Goal: Find specific page/section: Find specific page/section

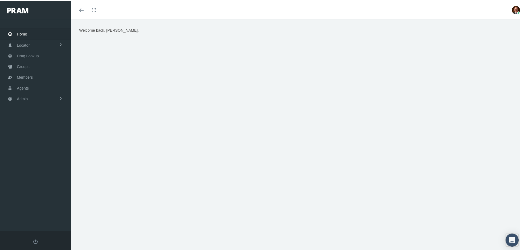
click at [22, 34] on span "Home" at bounding box center [22, 33] width 10 height 10
click at [25, 87] on span "Agents" at bounding box center [23, 87] width 12 height 10
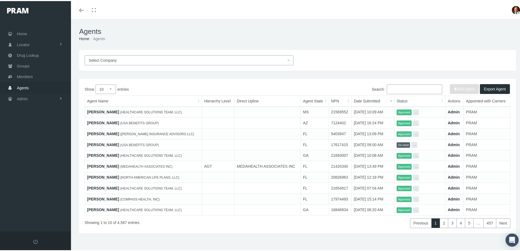
click at [401, 91] on input "Search:" at bounding box center [414, 88] width 55 height 10
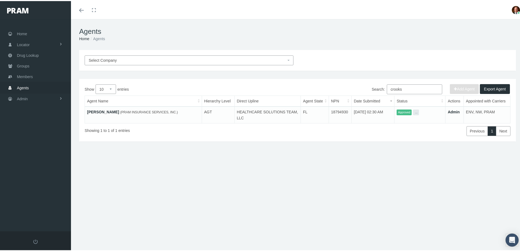
type input "crooks"
click at [107, 110] on link "Jeffrey Crooks" at bounding box center [103, 111] width 32 height 4
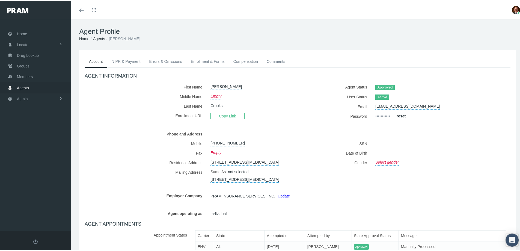
click at [99, 38] on link "Agents" at bounding box center [99, 38] width 12 height 4
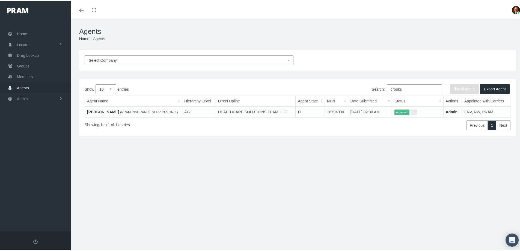
click at [106, 110] on link "Jeffrey Crooks" at bounding box center [103, 111] width 32 height 4
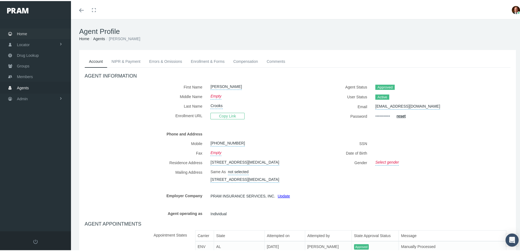
click at [22, 32] on span "Home" at bounding box center [22, 33] width 10 height 10
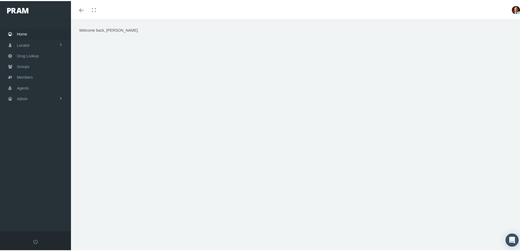
click at [24, 35] on span "Home" at bounding box center [22, 33] width 10 height 10
click at [27, 67] on span "Groups" at bounding box center [23, 65] width 13 height 10
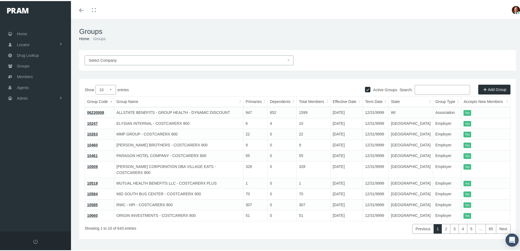
click at [427, 87] on input "Search:" at bounding box center [442, 89] width 55 height 10
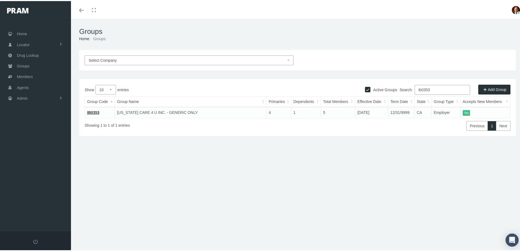
type input "ib0353"
click at [90, 111] on link "IB0353" at bounding box center [93, 111] width 12 height 4
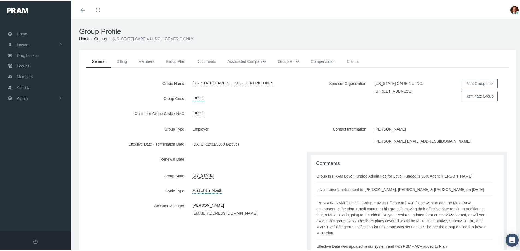
click at [182, 61] on link "Group Plan" at bounding box center [175, 60] width 31 height 12
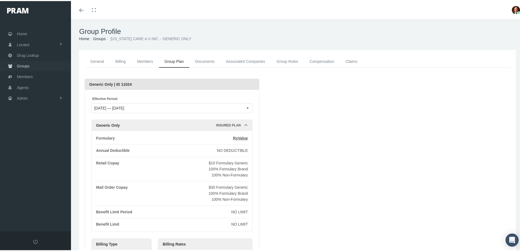
click at [27, 66] on span "Groups" at bounding box center [23, 65] width 13 height 10
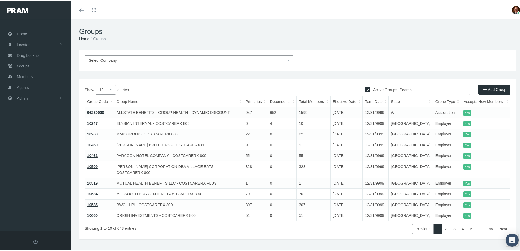
click at [427, 88] on input "Search:" at bounding box center [442, 89] width 55 height 10
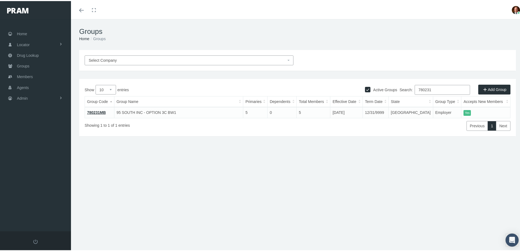
type input "780231"
click at [98, 111] on link "780231MB" at bounding box center [96, 111] width 19 height 4
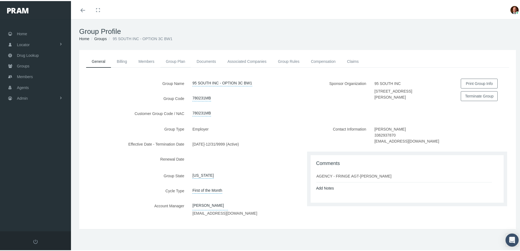
click at [174, 61] on link "Group Plan" at bounding box center [175, 60] width 31 height 12
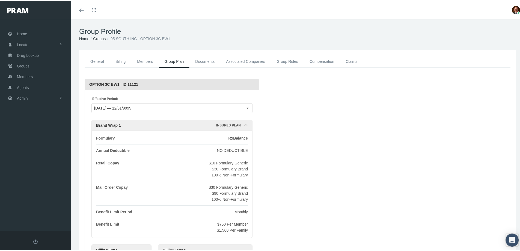
click at [96, 57] on link "General" at bounding box center [97, 60] width 25 height 12
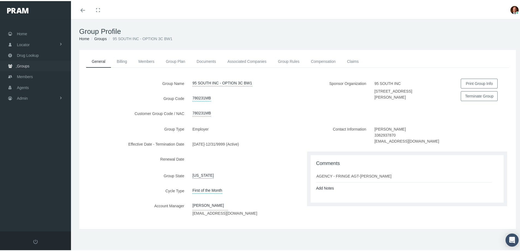
click at [25, 66] on span "Groups" at bounding box center [23, 65] width 13 height 10
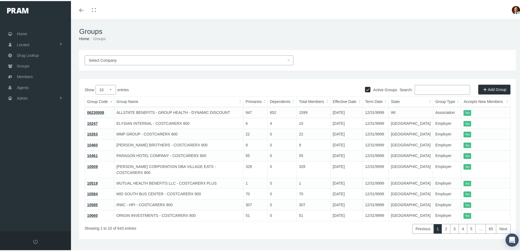
click at [428, 88] on input "Search:" at bounding box center [442, 89] width 55 height 10
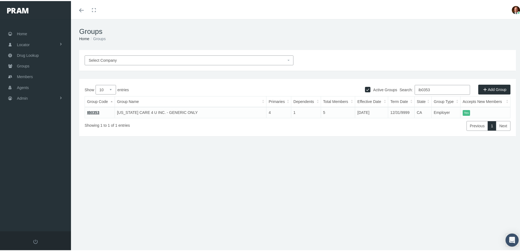
type input "ib0353"
click at [95, 111] on link "IB0353" at bounding box center [93, 111] width 12 height 4
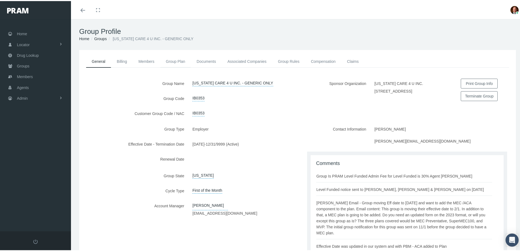
click at [173, 60] on link "Group Plan" at bounding box center [175, 60] width 31 height 12
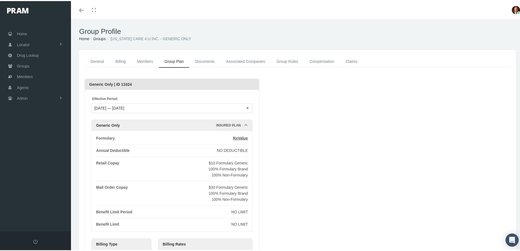
click at [99, 60] on link "General" at bounding box center [97, 60] width 25 height 12
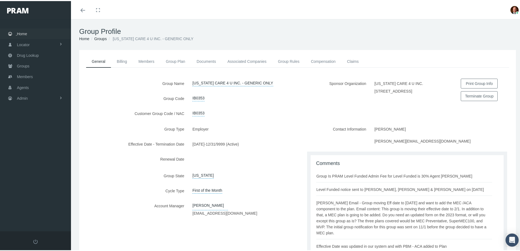
click at [25, 34] on span "Home" at bounding box center [22, 33] width 10 height 10
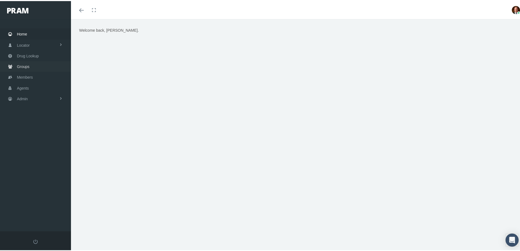
click at [21, 67] on span "Groups" at bounding box center [23, 65] width 13 height 10
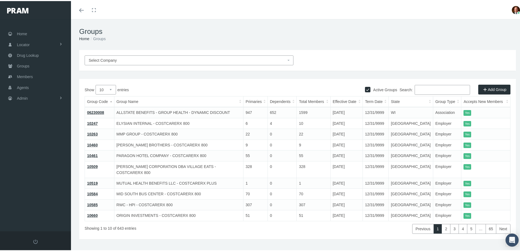
click at [428, 88] on input "Search:" at bounding box center [442, 89] width 55 height 10
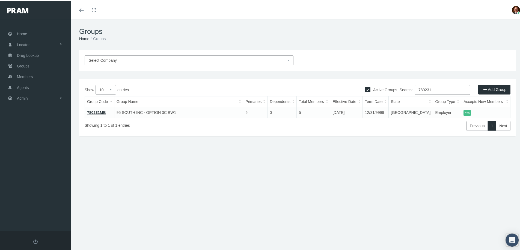
type input "780231"
click at [102, 112] on link "780231MB" at bounding box center [96, 111] width 19 height 4
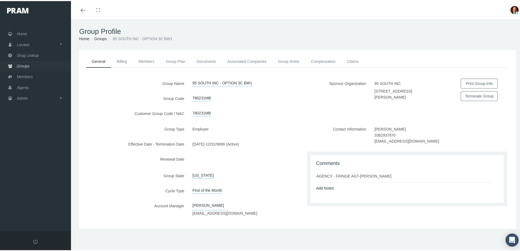
click at [22, 65] on span "Groups" at bounding box center [23, 65] width 13 height 10
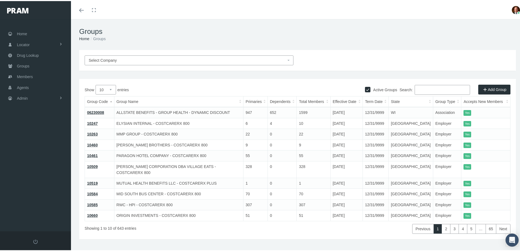
click at [426, 89] on input "Search:" at bounding box center [442, 89] width 55 height 10
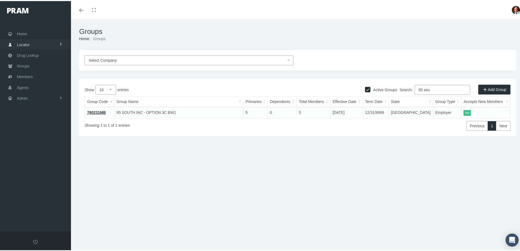
type input "95 sou"
click at [25, 34] on span "Home" at bounding box center [22, 33] width 10 height 10
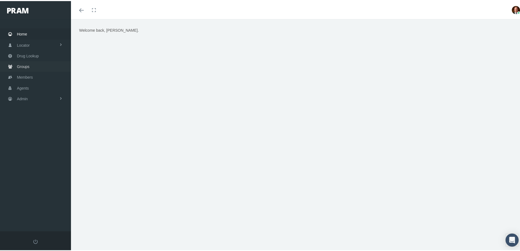
click at [21, 66] on span "Groups" at bounding box center [23, 65] width 13 height 10
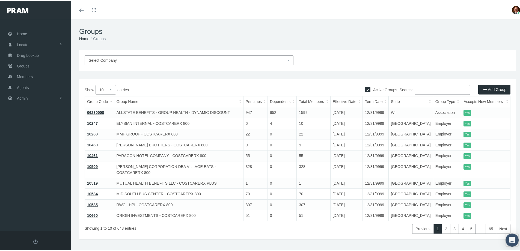
click at [427, 86] on input "Search:" at bounding box center [442, 89] width 55 height 10
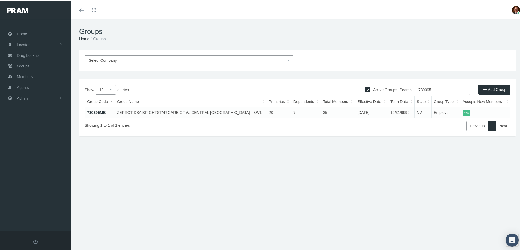
type input "730395"
click at [95, 111] on link "730395MB" at bounding box center [96, 111] width 19 height 4
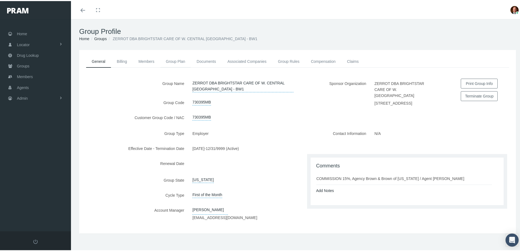
click at [178, 59] on link "Group Plan" at bounding box center [175, 60] width 31 height 12
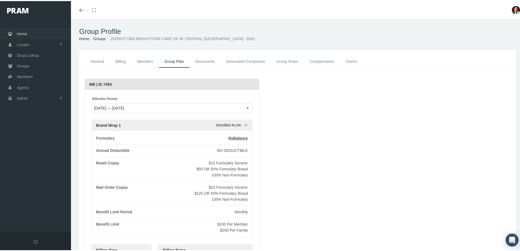
click at [20, 33] on span "Home" at bounding box center [22, 33] width 10 height 10
